Goal: Information Seeking & Learning: Check status

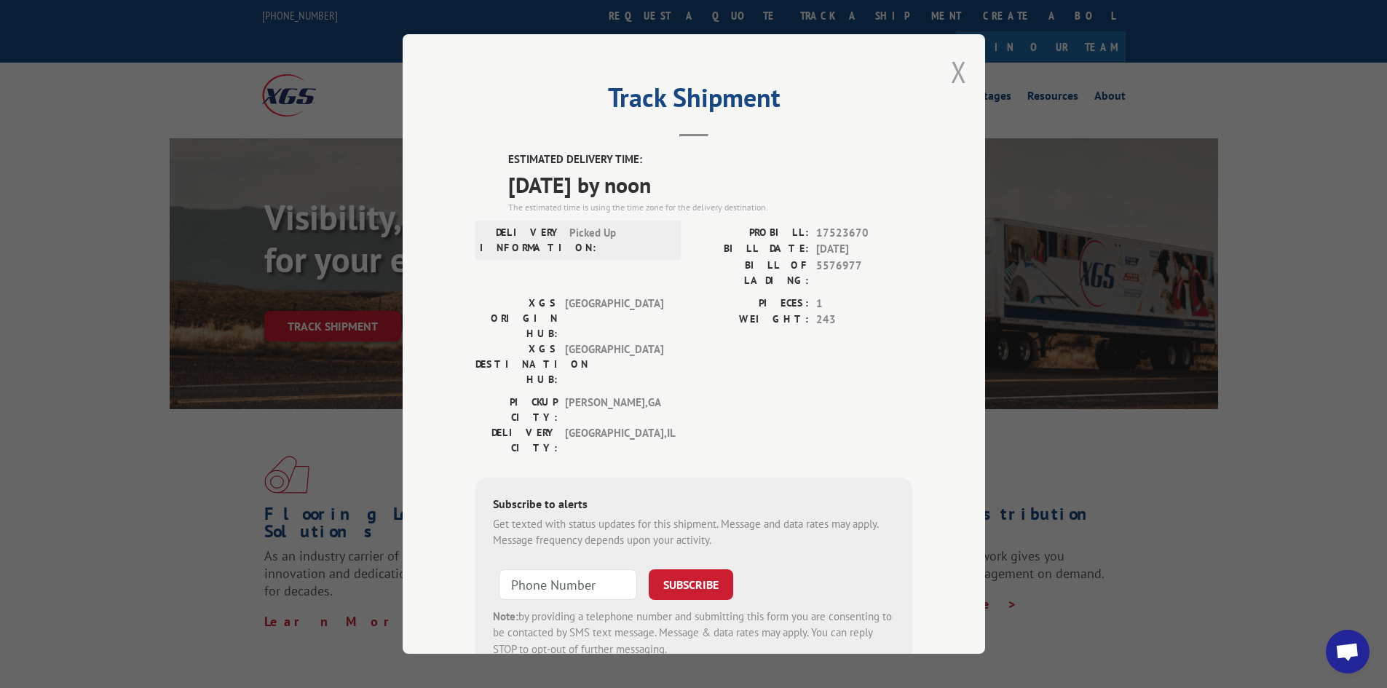
click at [951, 65] on button "Close modal" at bounding box center [959, 71] width 16 height 39
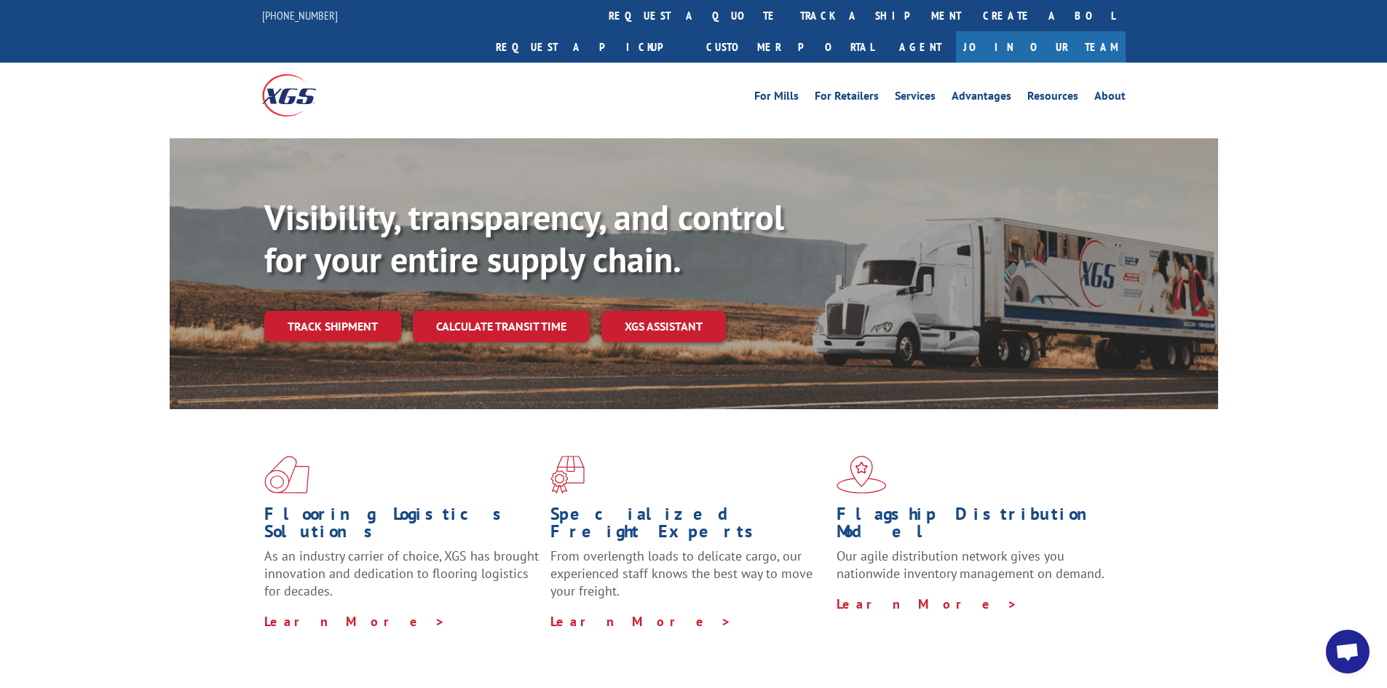
drag, startPoint x: 627, startPoint y: 18, endPoint x: 634, endPoint y: 22, distance: 8.1
click at [789, 18] on link "track a shipment" at bounding box center [880, 15] width 183 height 31
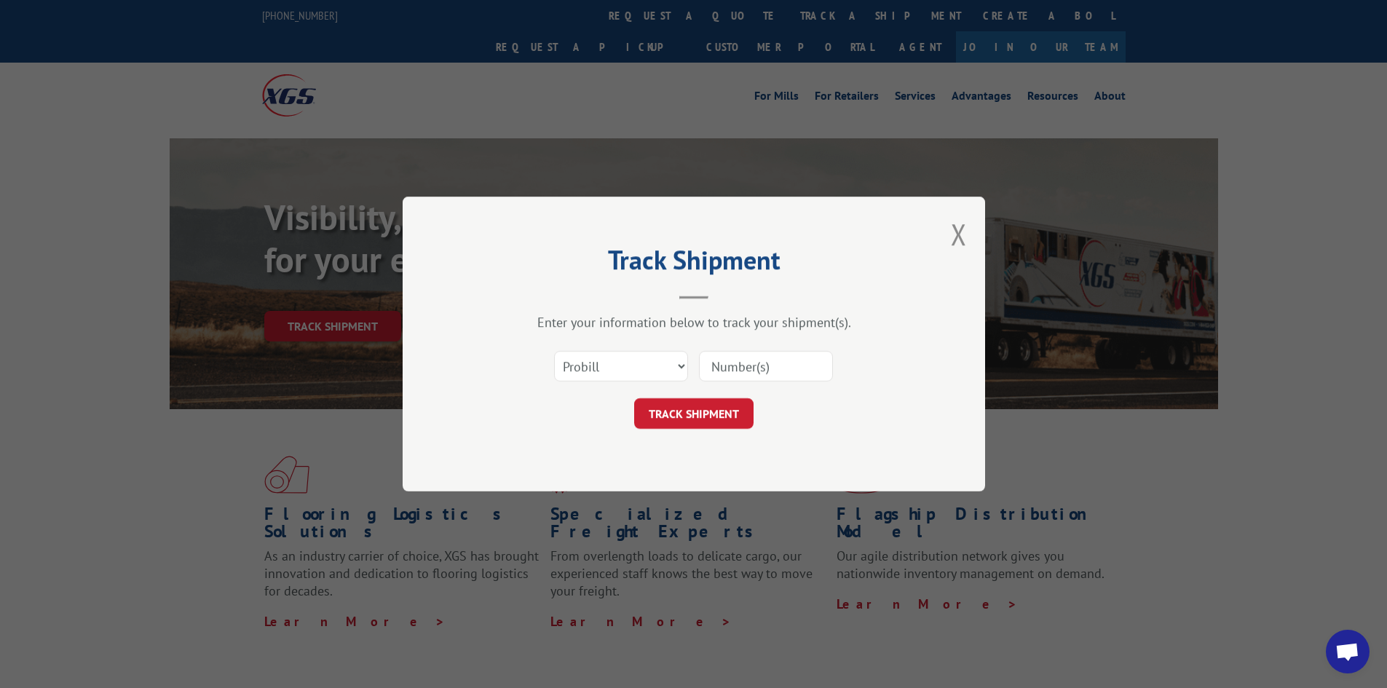
click at [783, 371] on input at bounding box center [766, 366] width 134 height 31
paste input "17639296"
type input "17639296"
click at [704, 412] on button "TRACK SHIPMENT" at bounding box center [693, 413] width 119 height 31
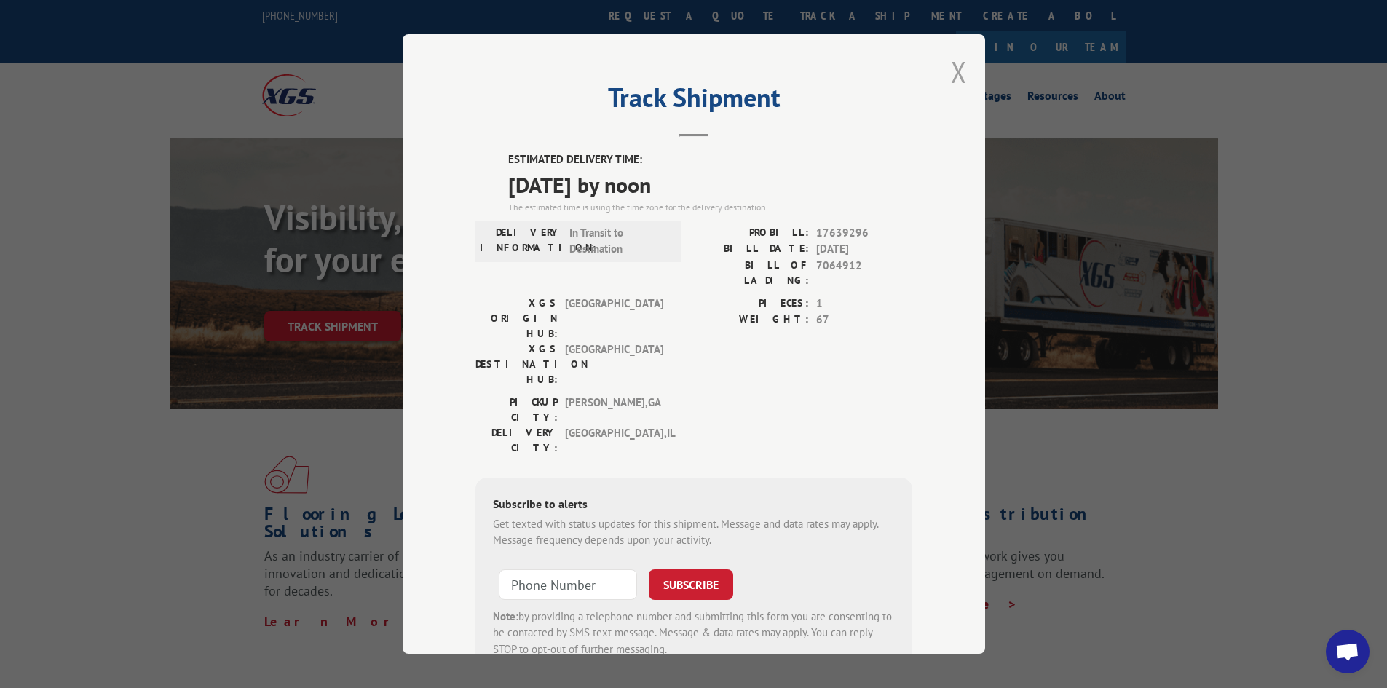
click at [951, 71] on button "Close modal" at bounding box center [959, 71] width 16 height 39
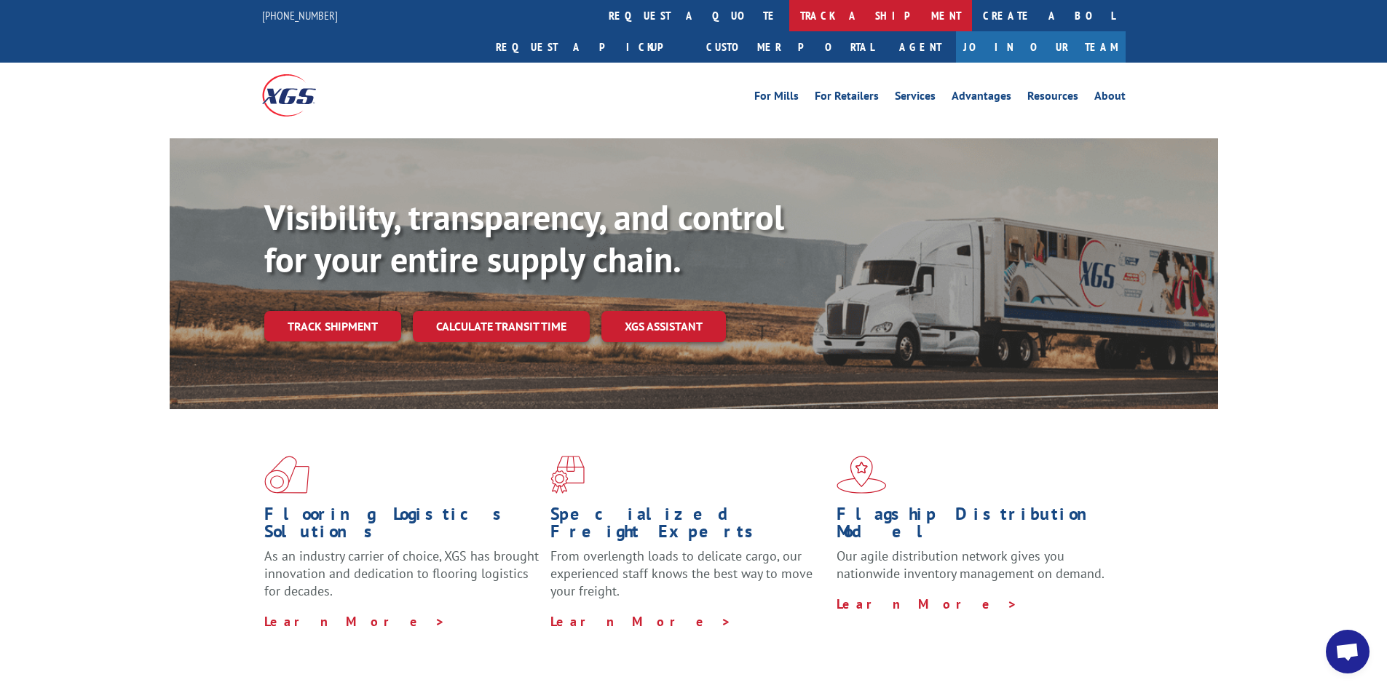
drag, startPoint x: 627, startPoint y: 10, endPoint x: 704, endPoint y: 48, distance: 86.0
click at [789, 10] on link "track a shipment" at bounding box center [880, 15] width 183 height 31
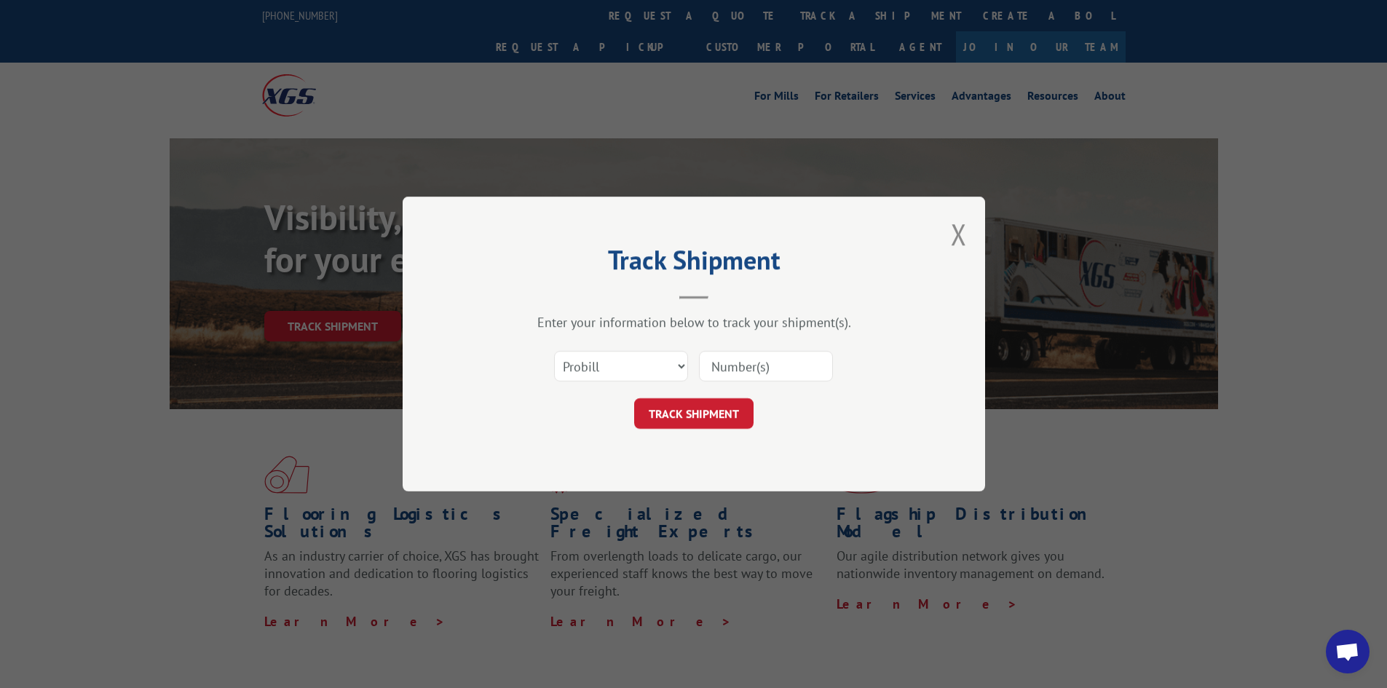
click at [734, 367] on input at bounding box center [766, 366] width 134 height 31
paste input "17478917"
type input "17478917"
drag, startPoint x: 719, startPoint y: 411, endPoint x: 952, endPoint y: 424, distance: 233.3
click at [719, 412] on button "TRACK SHIPMENT" at bounding box center [693, 413] width 119 height 31
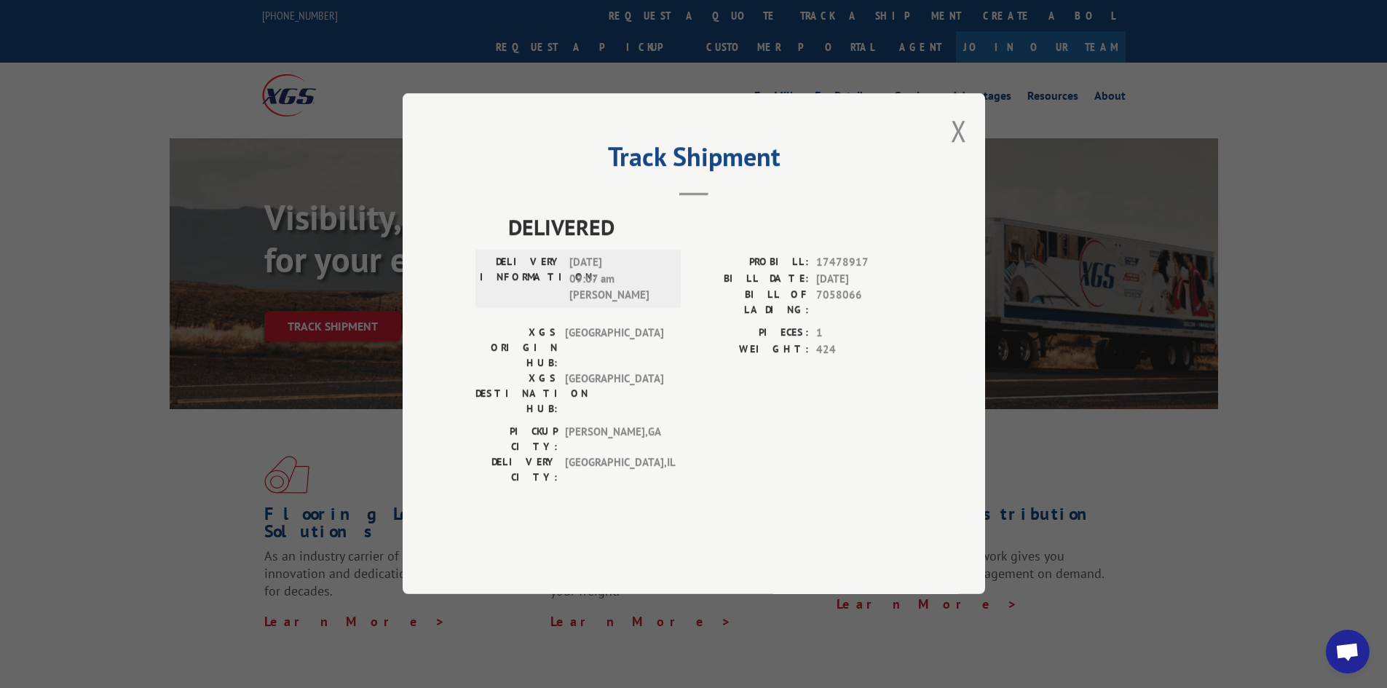
drag, startPoint x: 962, startPoint y: 162, endPoint x: 756, endPoint y: 83, distance: 219.8
click at [961, 150] on button "Close modal" at bounding box center [959, 130] width 16 height 39
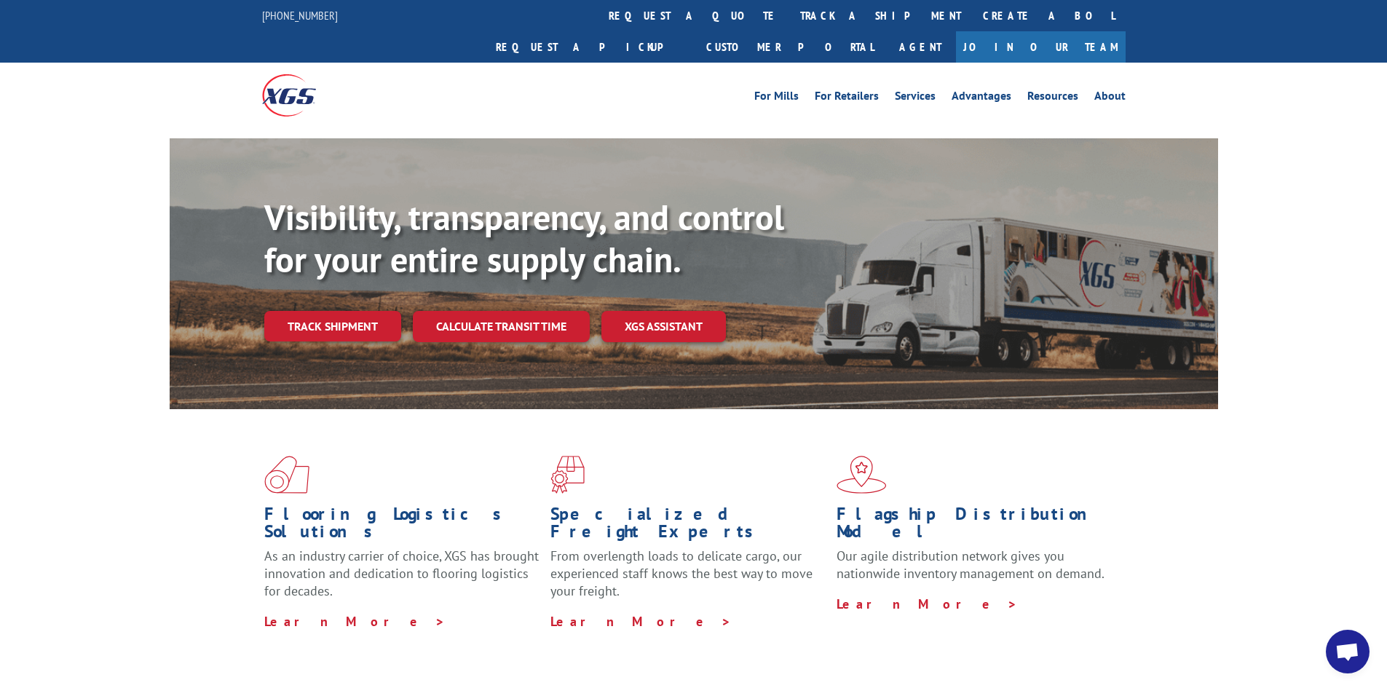
click at [789, 12] on link "track a shipment" at bounding box center [880, 15] width 183 height 31
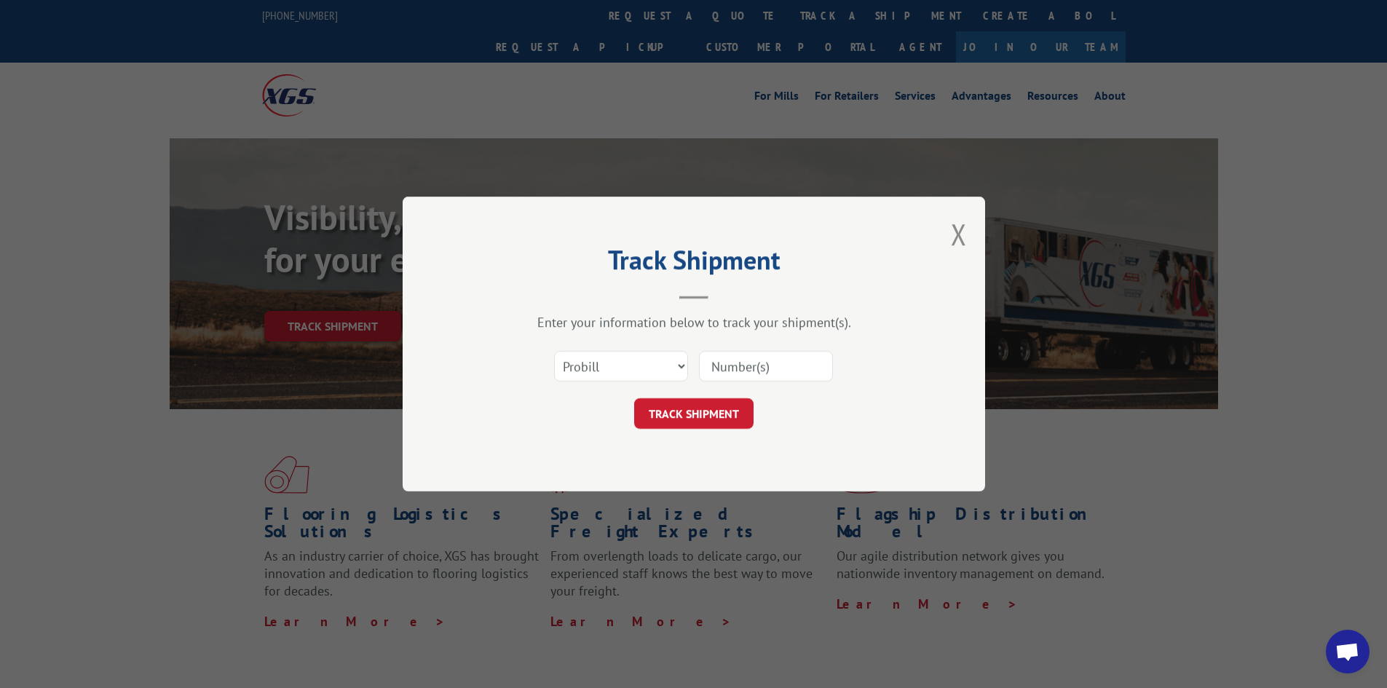
click at [780, 367] on input at bounding box center [766, 366] width 134 height 31
paste input "17479213"
type input "17479213"
click at [692, 412] on button "TRACK SHIPMENT" at bounding box center [693, 413] width 119 height 31
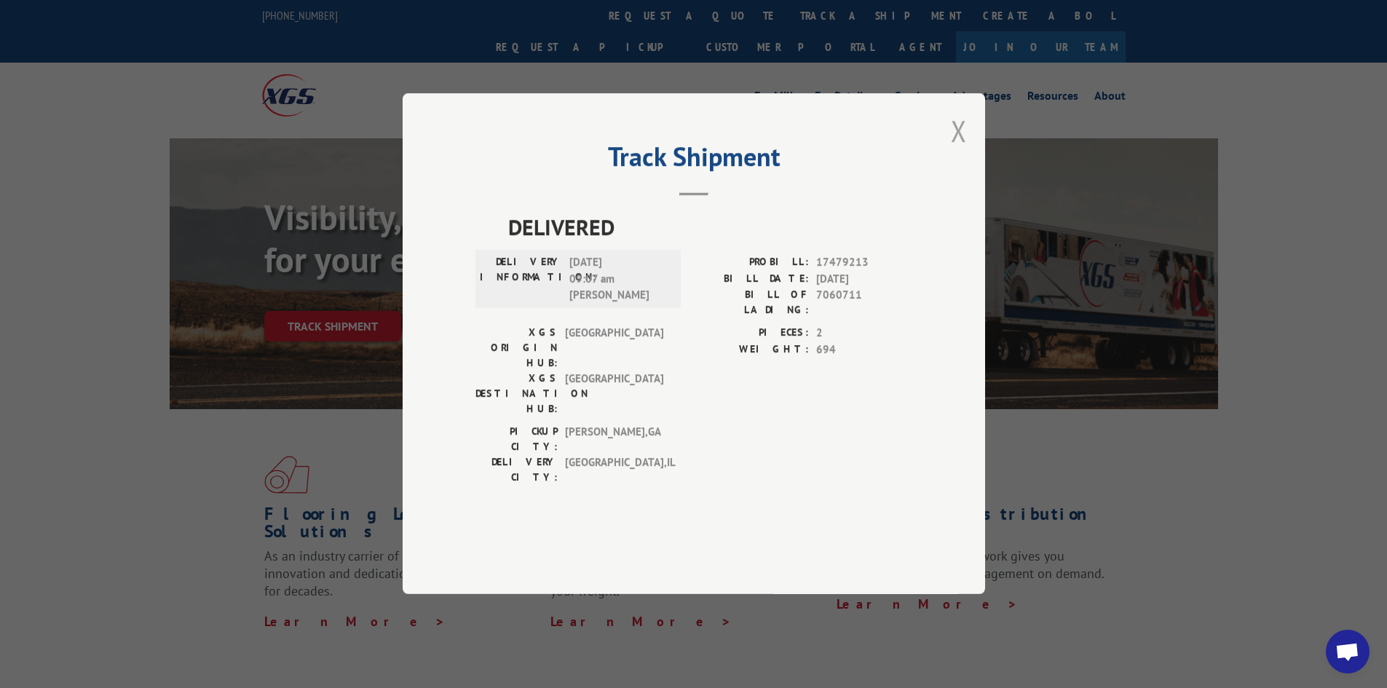
drag, startPoint x: 963, startPoint y: 161, endPoint x: 826, endPoint y: 87, distance: 156.4
click at [962, 150] on button "Close modal" at bounding box center [959, 130] width 16 height 39
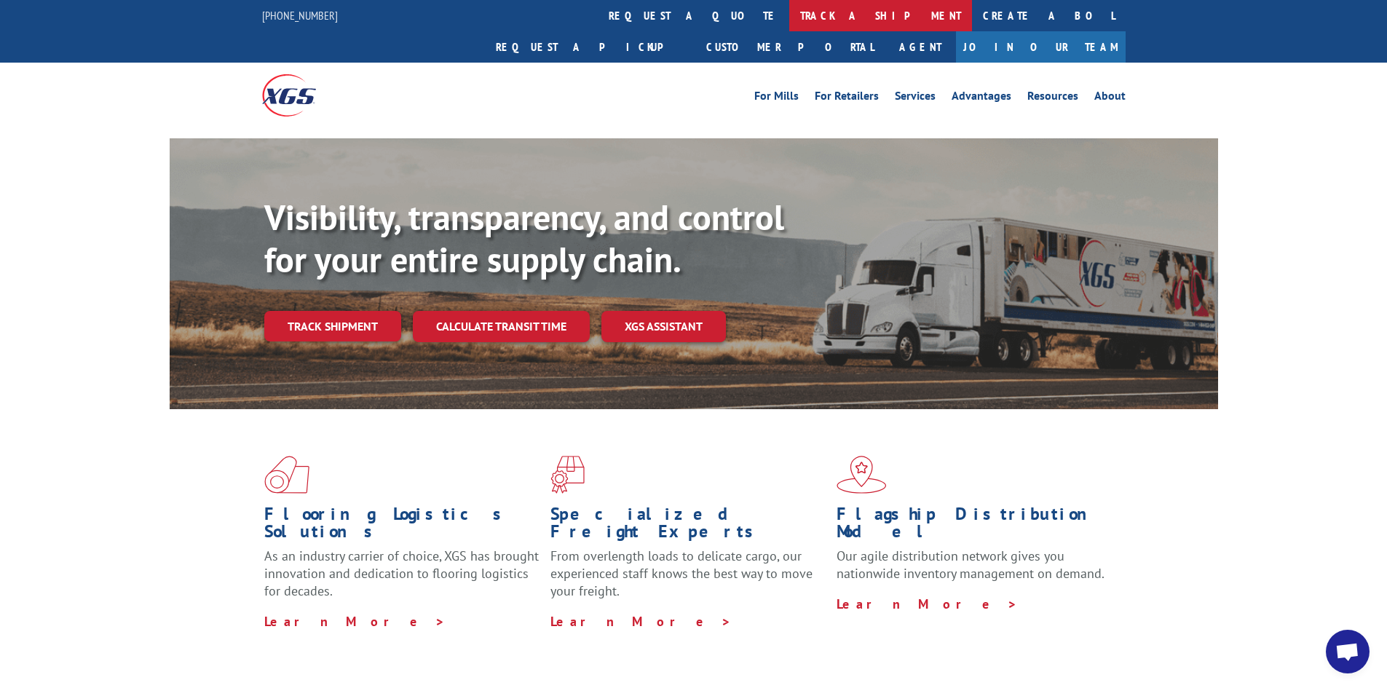
click at [789, 14] on link "track a shipment" at bounding box center [880, 15] width 183 height 31
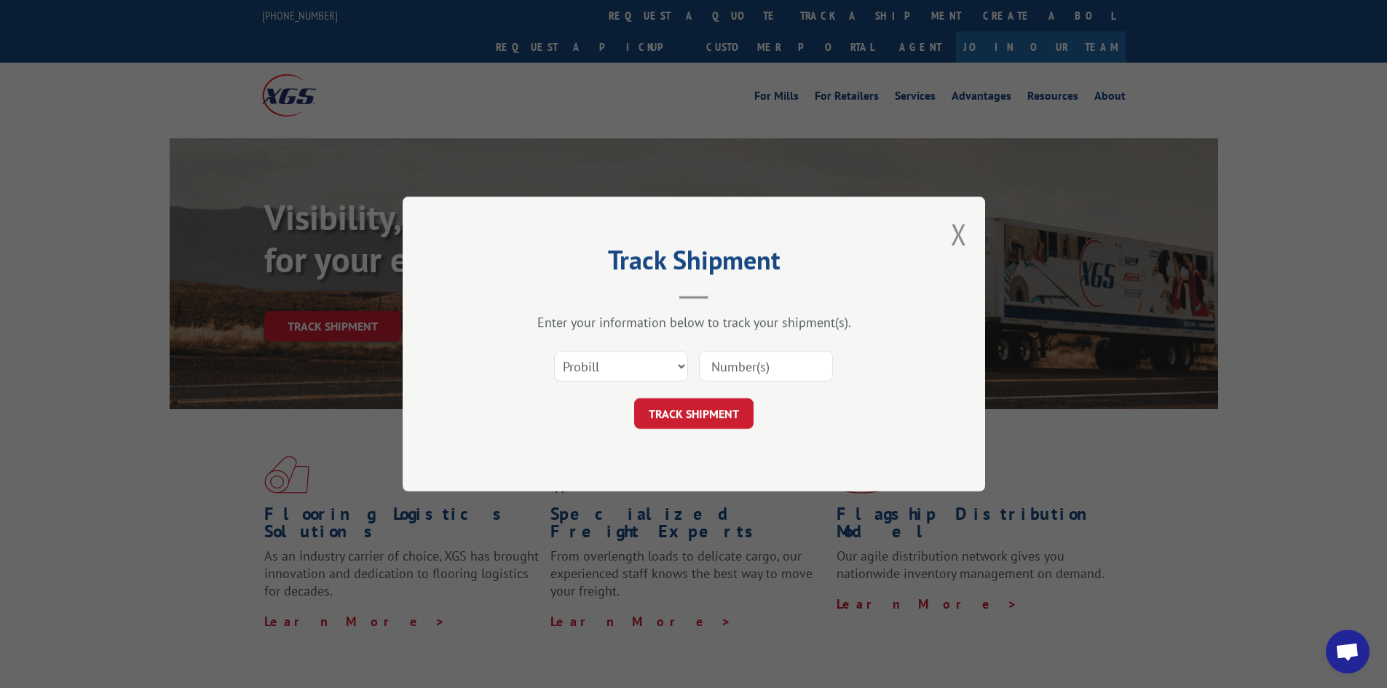
click at [807, 361] on input at bounding box center [766, 366] width 134 height 31
type input "17674747"
click at [689, 428] on button "TRACK SHIPMENT" at bounding box center [693, 413] width 119 height 31
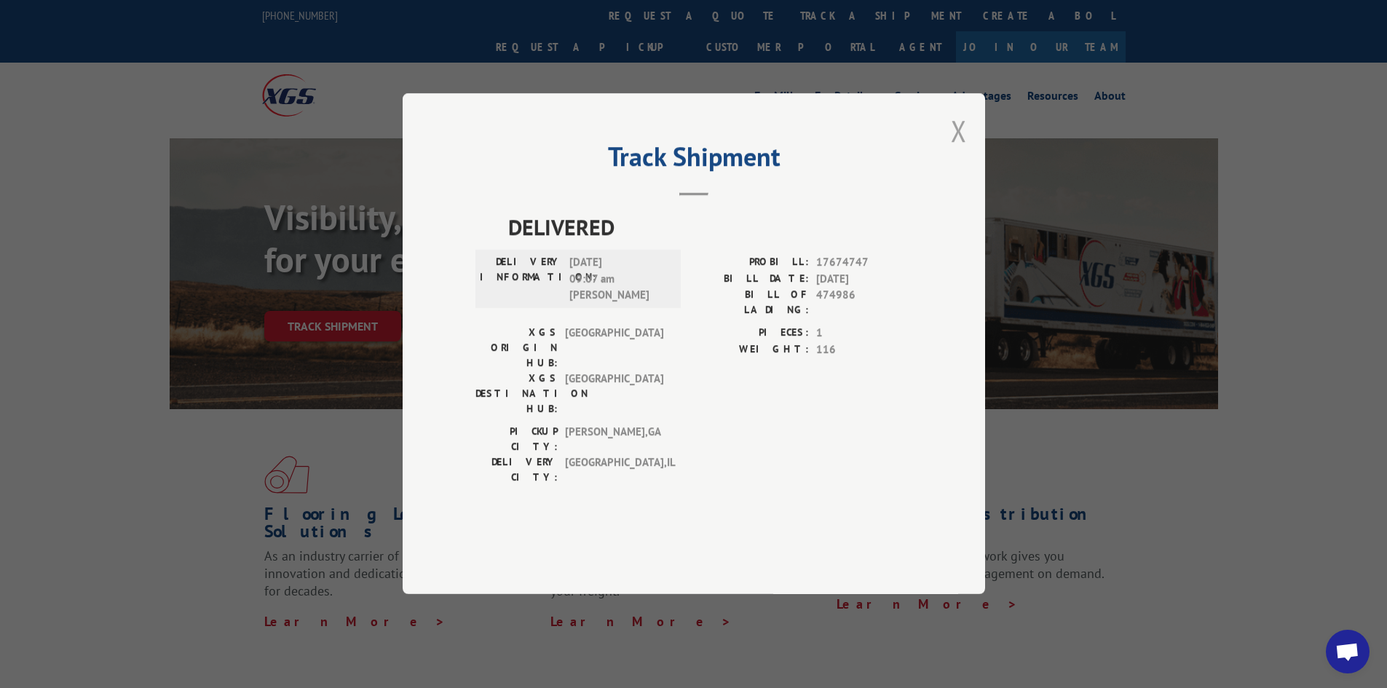
click at [952, 150] on button "Close modal" at bounding box center [959, 130] width 16 height 39
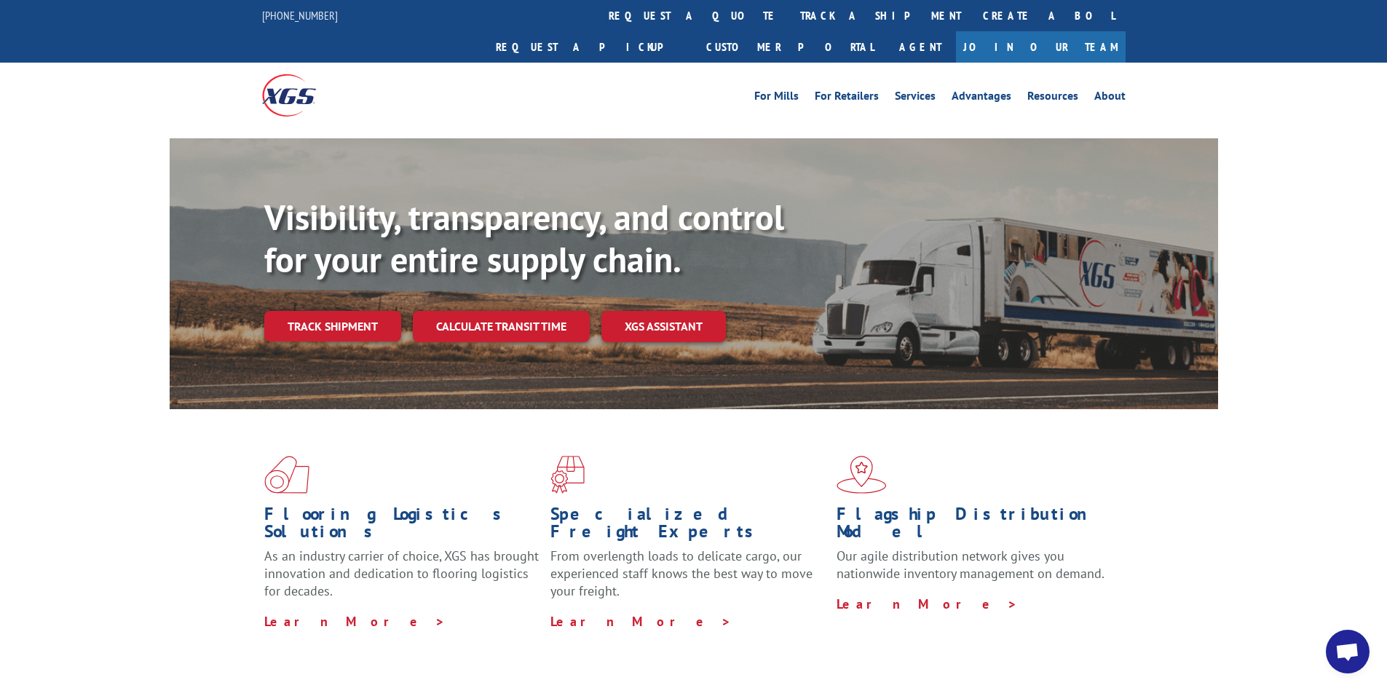
drag, startPoint x: 665, startPoint y: 9, endPoint x: 779, endPoint y: 118, distance: 158.1
click at [789, 9] on link "track a shipment" at bounding box center [880, 15] width 183 height 31
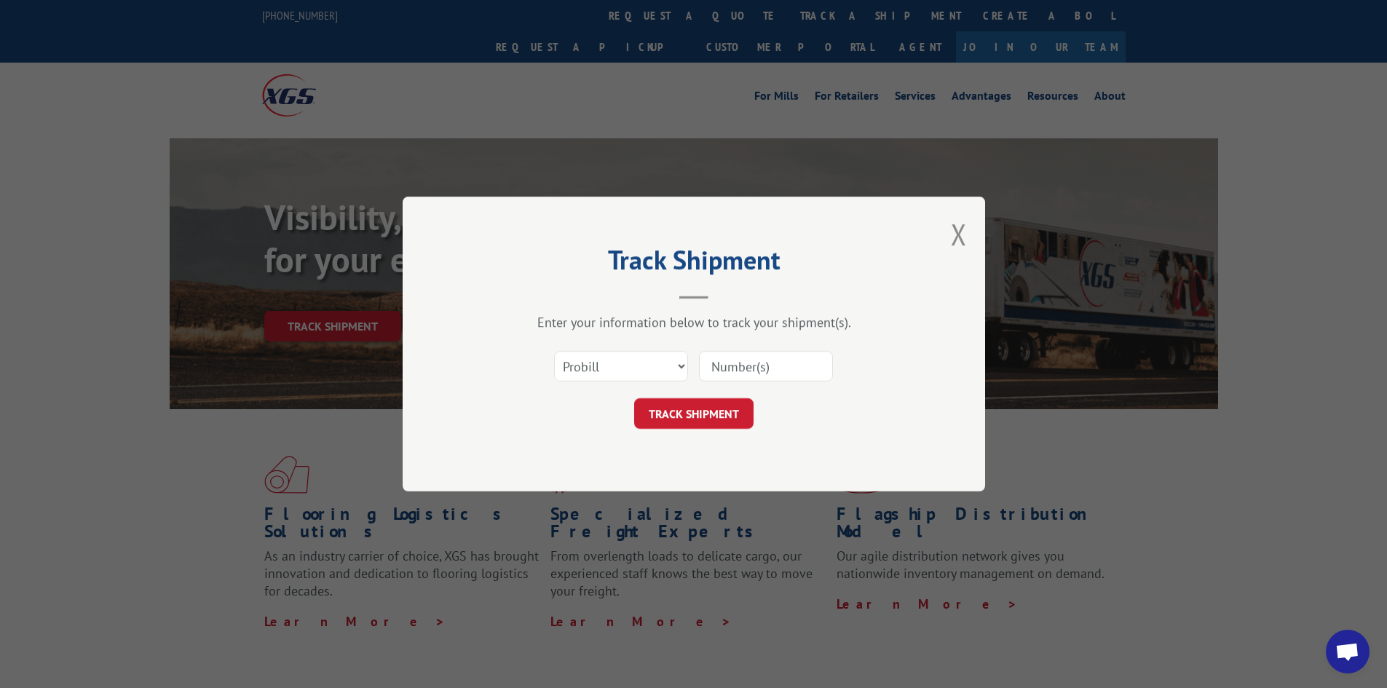
click at [802, 360] on input at bounding box center [766, 366] width 134 height 31
type input "17687663"
click at [717, 425] on button "TRACK SHIPMENT" at bounding box center [693, 413] width 119 height 31
